Goal: Information Seeking & Learning: Learn about a topic

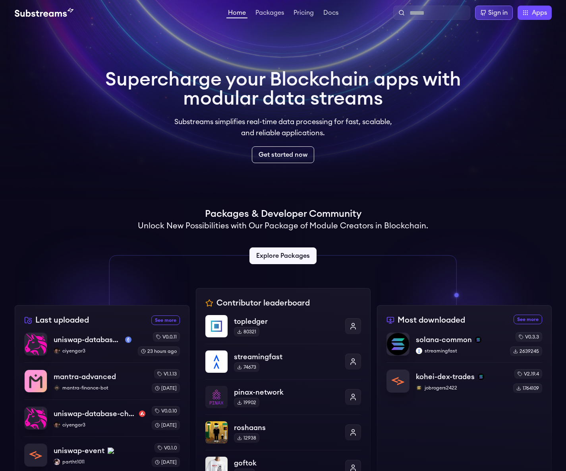
click at [495, 11] on div "Sign in" at bounding box center [498, 13] width 19 height 10
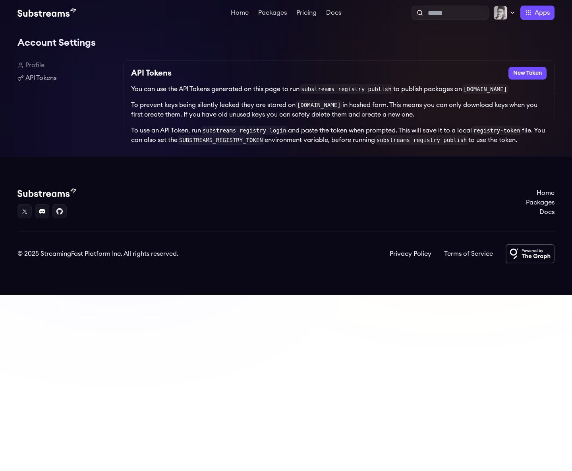
click at [520, 80] on div "API Tokens New Token You can use the API Tokens generated on this page to run s…" at bounding box center [339, 107] width 432 height 95
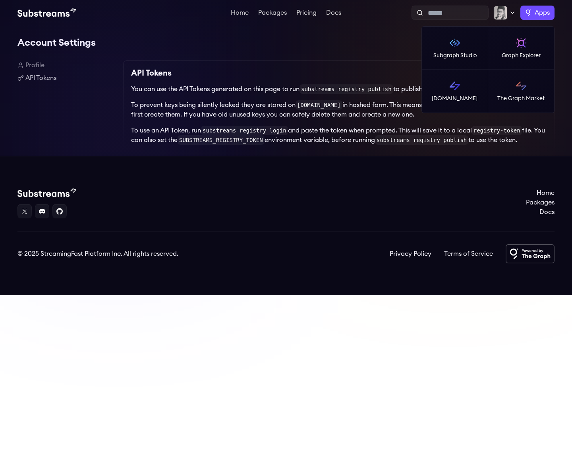
click at [549, 14] on span "Apps" at bounding box center [542, 13] width 15 height 10
click at [470, 82] on link "[DOMAIN_NAME]" at bounding box center [455, 91] width 66 height 43
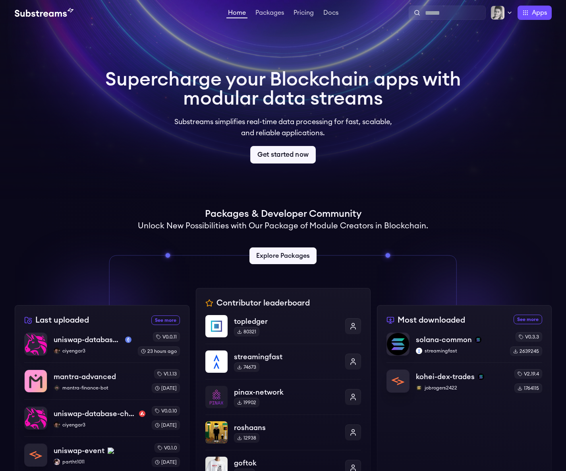
click at [272, 150] on link "Get started now" at bounding box center [283, 154] width 66 height 17
click at [277, 154] on link "Get started now" at bounding box center [283, 154] width 66 height 17
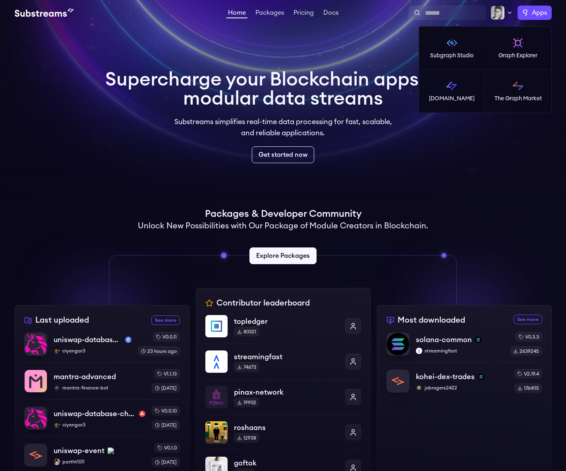
click at [524, 15] on label "Apps" at bounding box center [535, 13] width 34 height 14
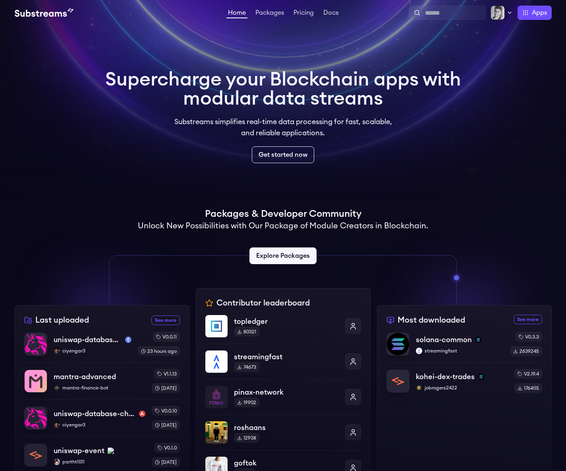
drag, startPoint x: 501, startPoint y: 186, endPoint x: 485, endPoint y: 109, distance: 78.9
click at [500, 181] on video at bounding box center [283, 99] width 566 height 199
click at [291, 15] on ul "Home Packages Pricing Docs" at bounding box center [284, 13] width 114 height 10
click at [301, 13] on link "Pricing" at bounding box center [303, 14] width 23 height 8
